Goal: Information Seeking & Learning: Check status

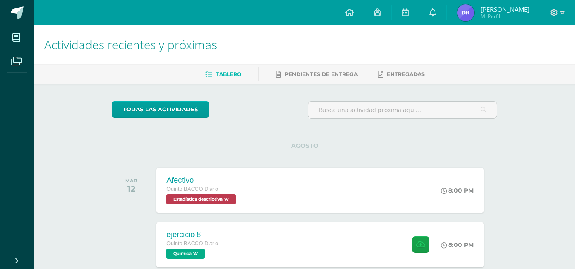
click at [485, 16] on span "[PERSON_NAME] Mi Perfil" at bounding box center [494, 12] width 76 height 17
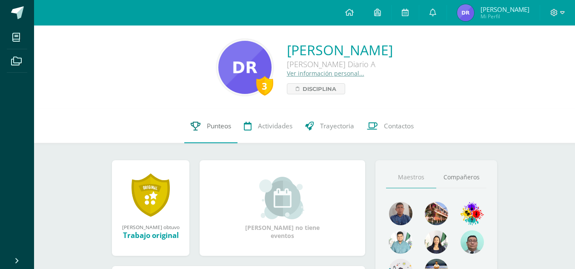
click at [225, 135] on link "Punteos" at bounding box center [210, 126] width 53 height 34
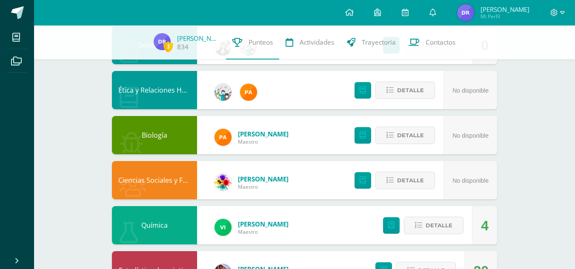
scroll to position [423, 0]
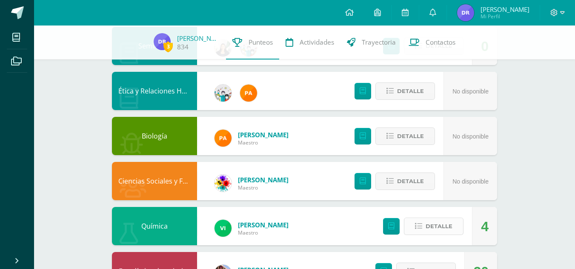
click at [424, 230] on button "Detalle" at bounding box center [434, 226] width 60 height 17
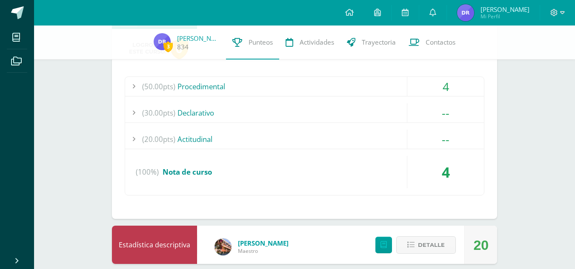
scroll to position [652, 0]
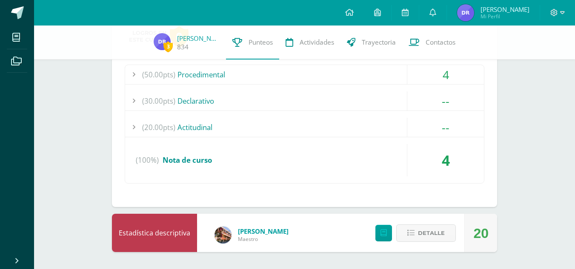
click at [430, 102] on div "--" at bounding box center [445, 101] width 77 height 19
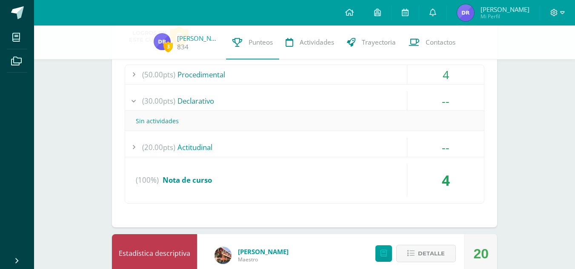
click at [430, 102] on div "--" at bounding box center [445, 101] width 77 height 19
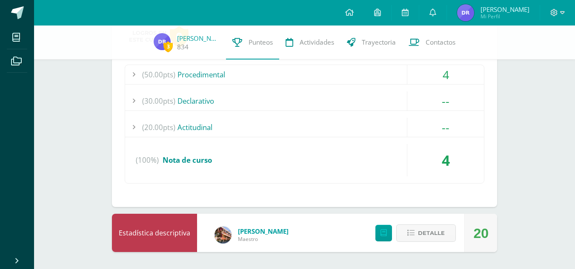
click at [421, 117] on div "(50.00pts) Procedimental 4 (3.1pts) Separador (6.3pts) Ejercicio 1" at bounding box center [305, 124] width 360 height 119
click at [437, 74] on div "4" at bounding box center [445, 74] width 77 height 19
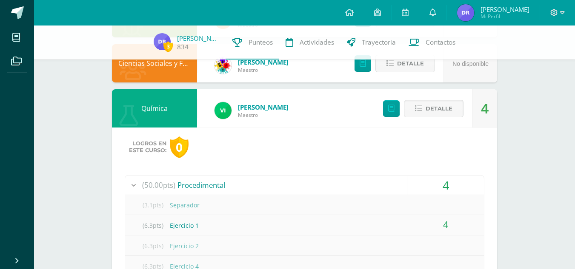
scroll to position [542, 0]
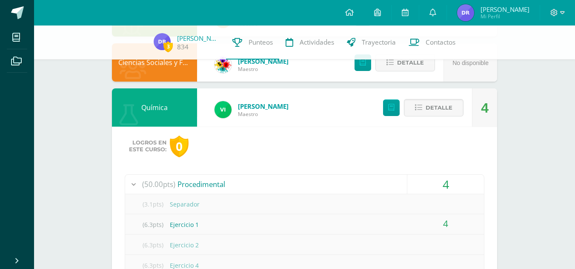
click at [396, 218] on div "(6.3pts) Ejercicio 1" at bounding box center [304, 224] width 359 height 19
click at [418, 222] on div "4" at bounding box center [445, 224] width 77 height 19
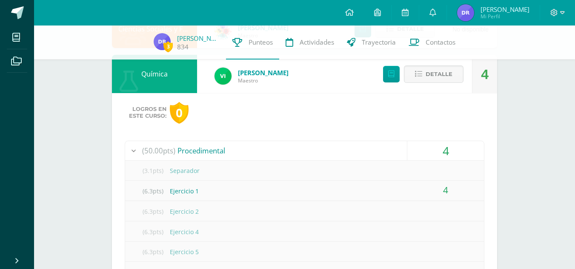
scroll to position [580, 0]
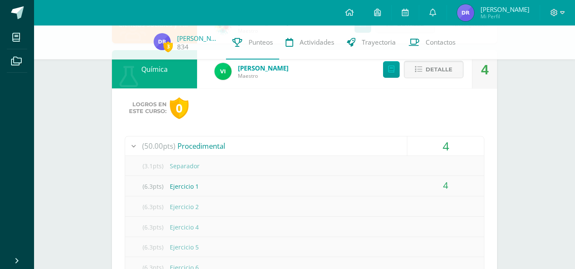
click at [422, 149] on div "4" at bounding box center [445, 146] width 77 height 19
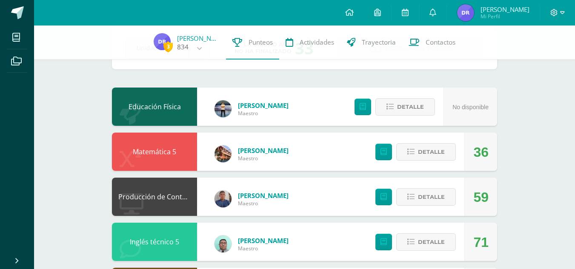
scroll to position [46, 0]
